Goal: Information Seeking & Learning: Learn about a topic

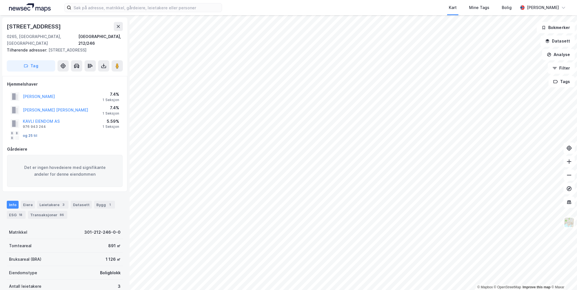
click at [0, 0] on button "og 25 til" at bounding box center [0, 0] width 0 height 0
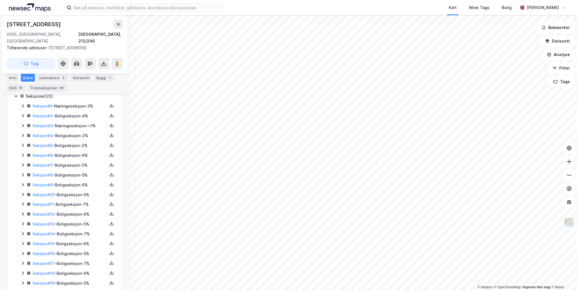
scroll to position [190, 0]
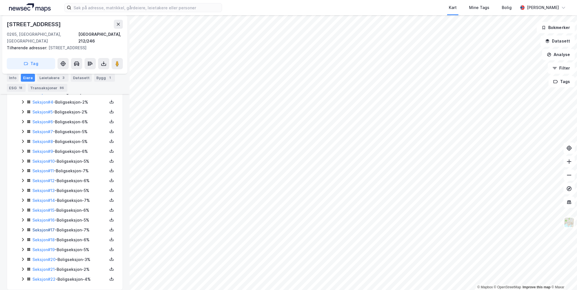
click at [45, 228] on link "Seksjon # 17" at bounding box center [43, 230] width 22 height 5
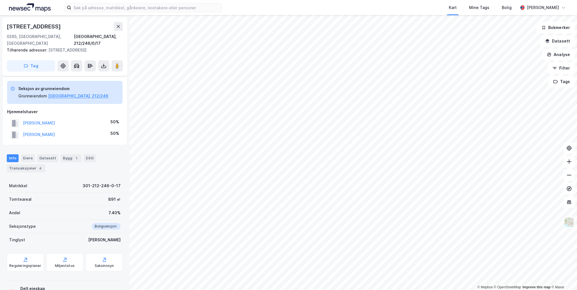
scroll to position [34, 0]
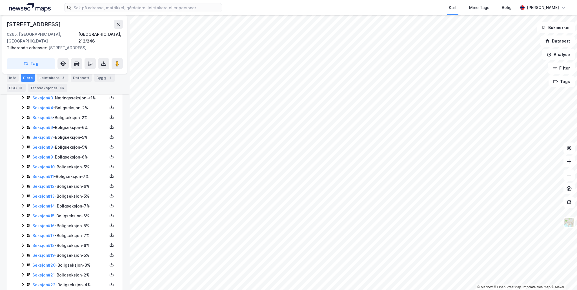
scroll to position [190, 0]
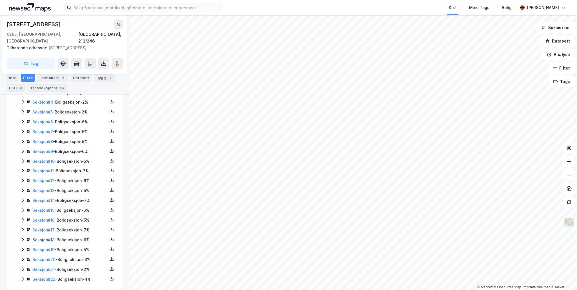
click at [39, 238] on link "Seksjon # 18" at bounding box center [43, 240] width 22 height 5
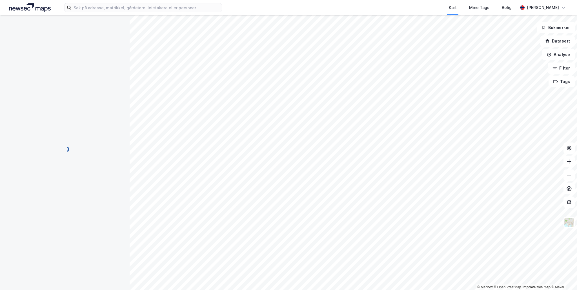
scroll to position [18, 0]
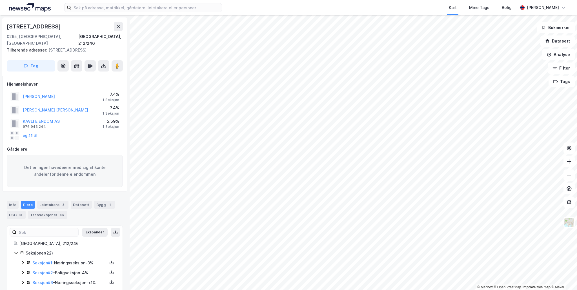
scroll to position [190, 0]
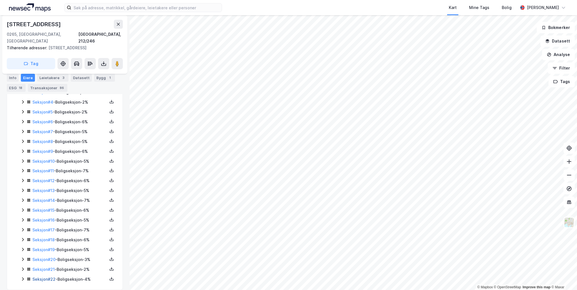
click at [38, 277] on link "Seksjon # 22" at bounding box center [43, 279] width 23 height 5
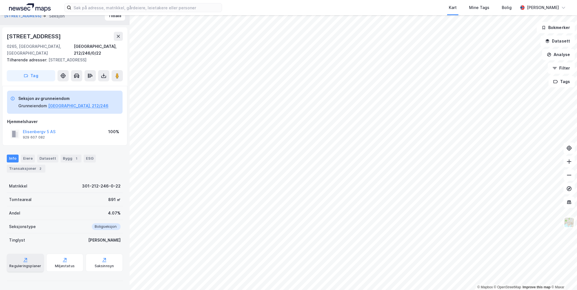
scroll to position [1, 0]
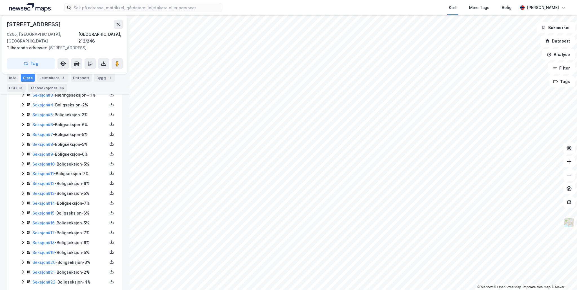
scroll to position [190, 0]
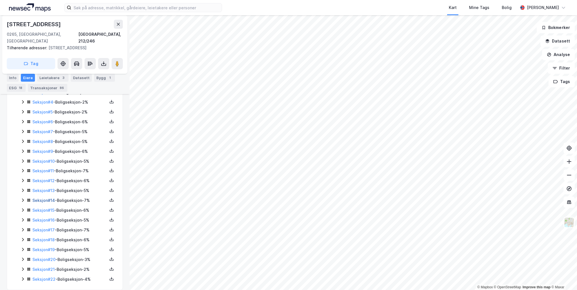
click at [45, 198] on link "Seksjon # 14" at bounding box center [43, 200] width 23 height 5
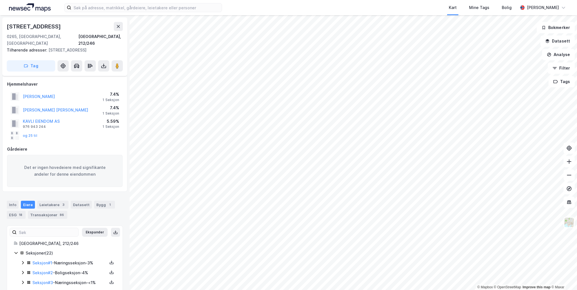
scroll to position [190, 0]
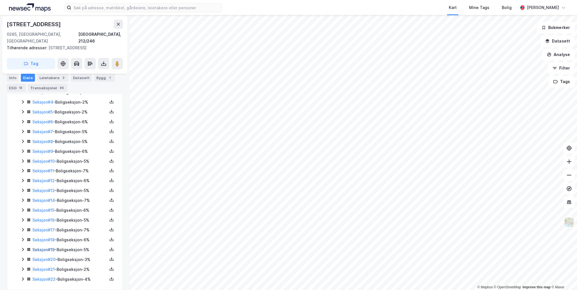
click at [46, 247] on link "Seksjon # 19" at bounding box center [43, 249] width 22 height 5
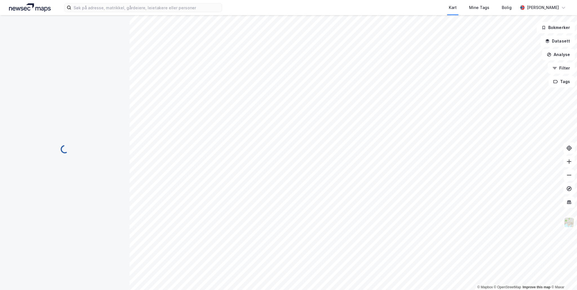
scroll to position [18, 0]
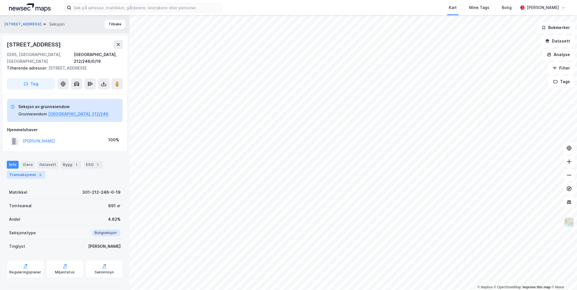
click at [31, 171] on div "Transaksjoner 5" at bounding box center [26, 175] width 39 height 8
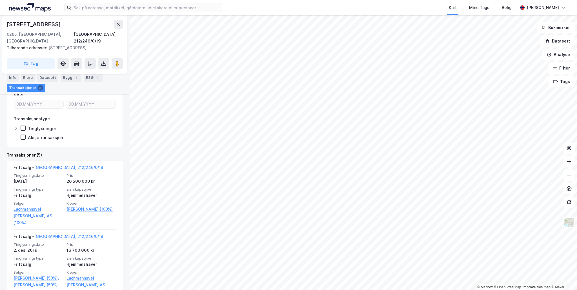
scroll to position [162, 0]
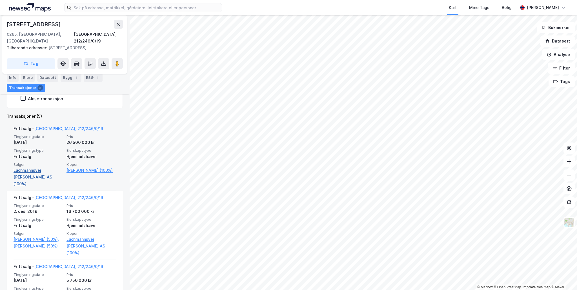
click at [34, 167] on link "Lachmannsvei [PERSON_NAME] AS (100%)" at bounding box center [39, 177] width 50 height 20
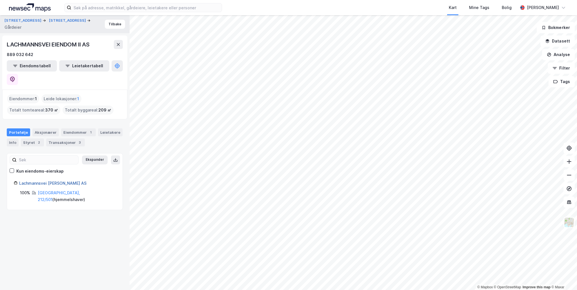
click at [45, 181] on link "Lachmannsvei [PERSON_NAME] AS" at bounding box center [52, 183] width 67 height 5
click at [15, 77] on icon at bounding box center [12, 80] width 5 height 6
